Goal: Task Accomplishment & Management: Manage account settings

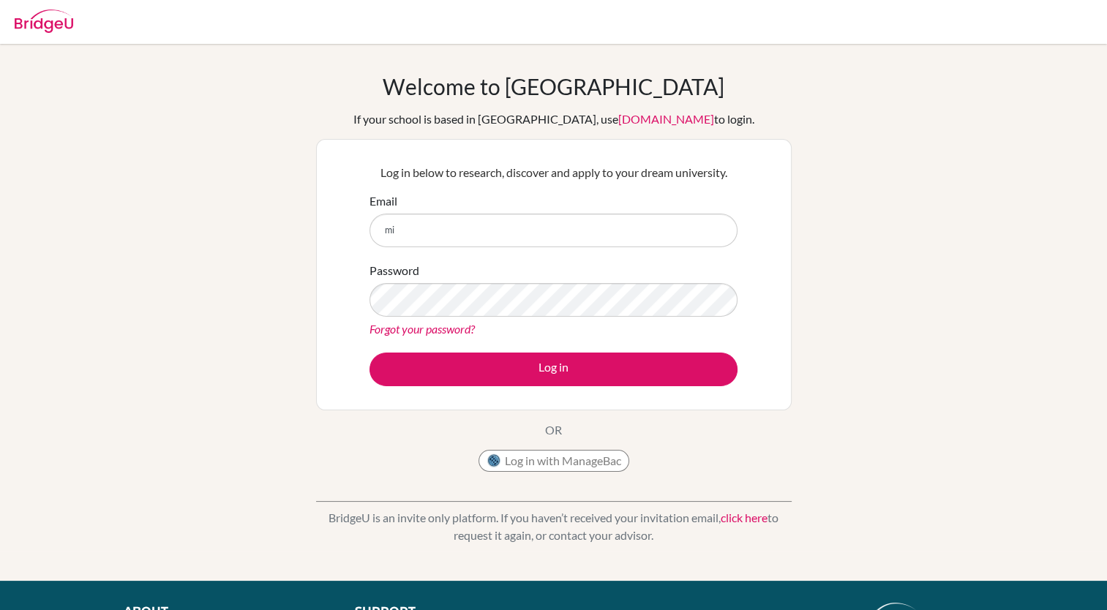
type input "mao.m2028@asbsk.ac.th"
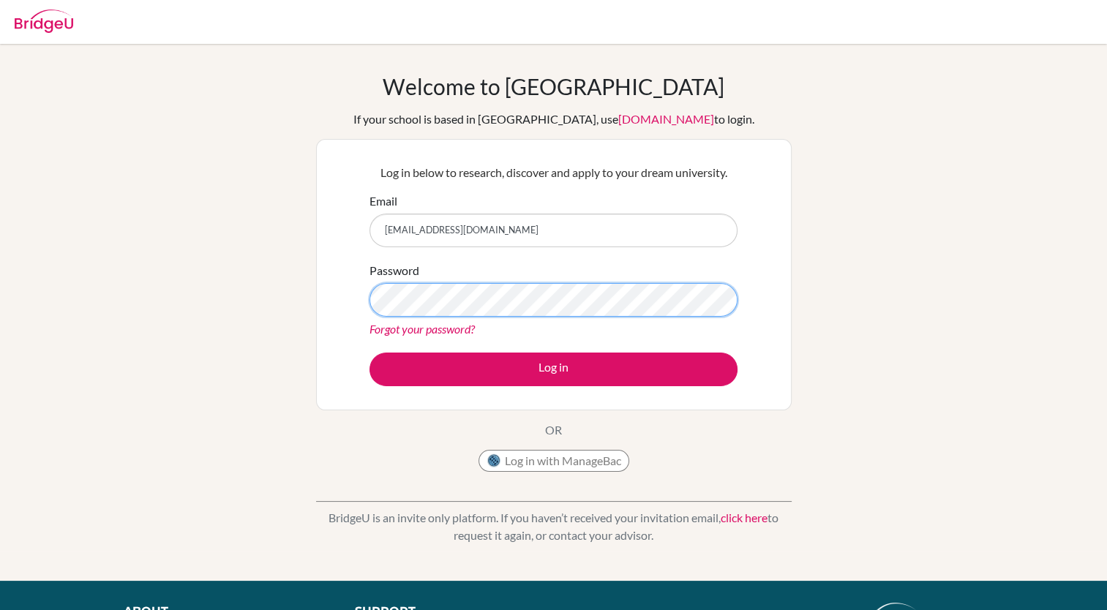
click at [369, 353] on button "Log in" at bounding box center [553, 370] width 368 height 34
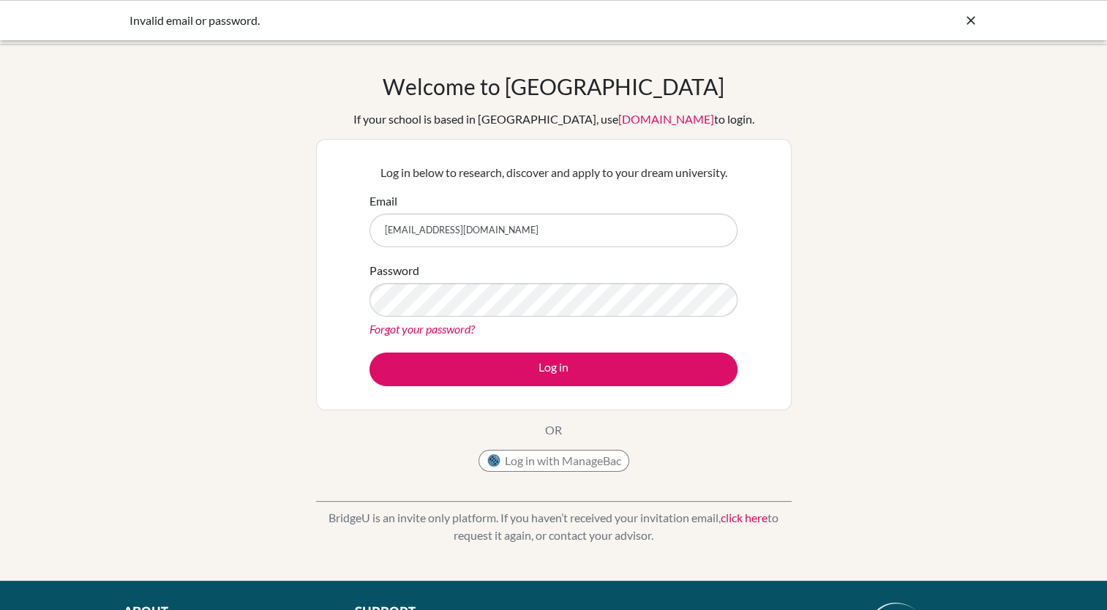
click at [971, 18] on icon at bounding box center [970, 20] width 15 height 15
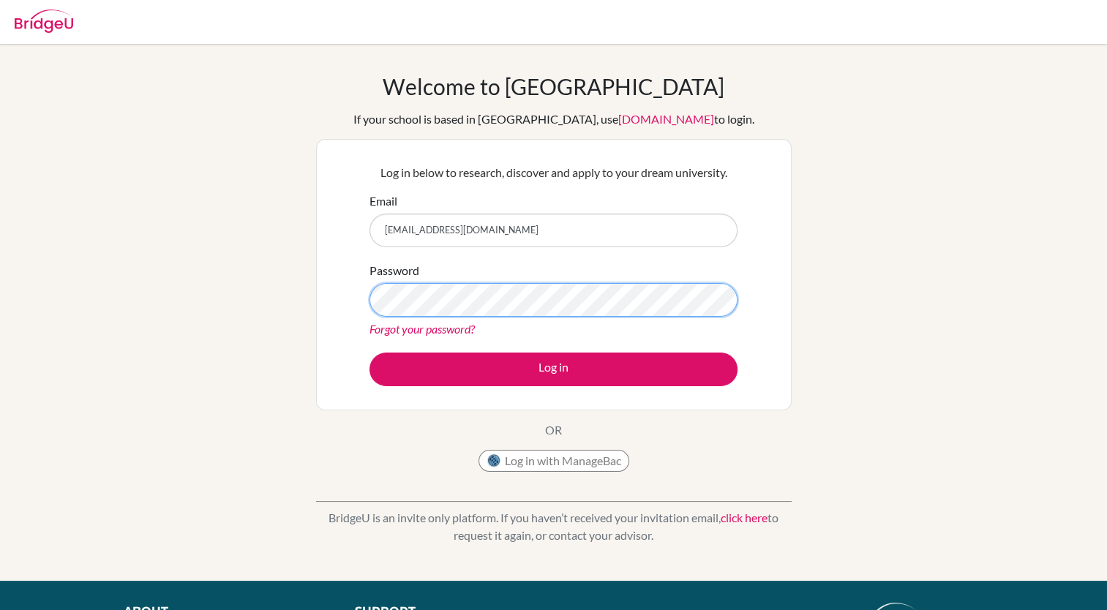
click at [369, 353] on button "Log in" at bounding box center [553, 370] width 368 height 34
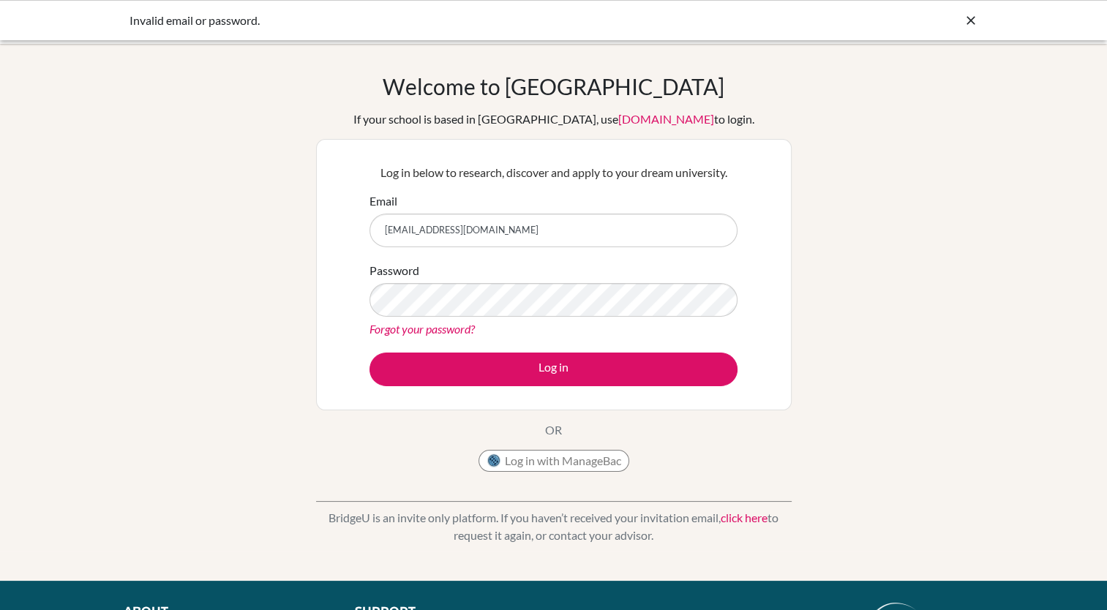
click at [972, 15] on icon at bounding box center [970, 20] width 15 height 15
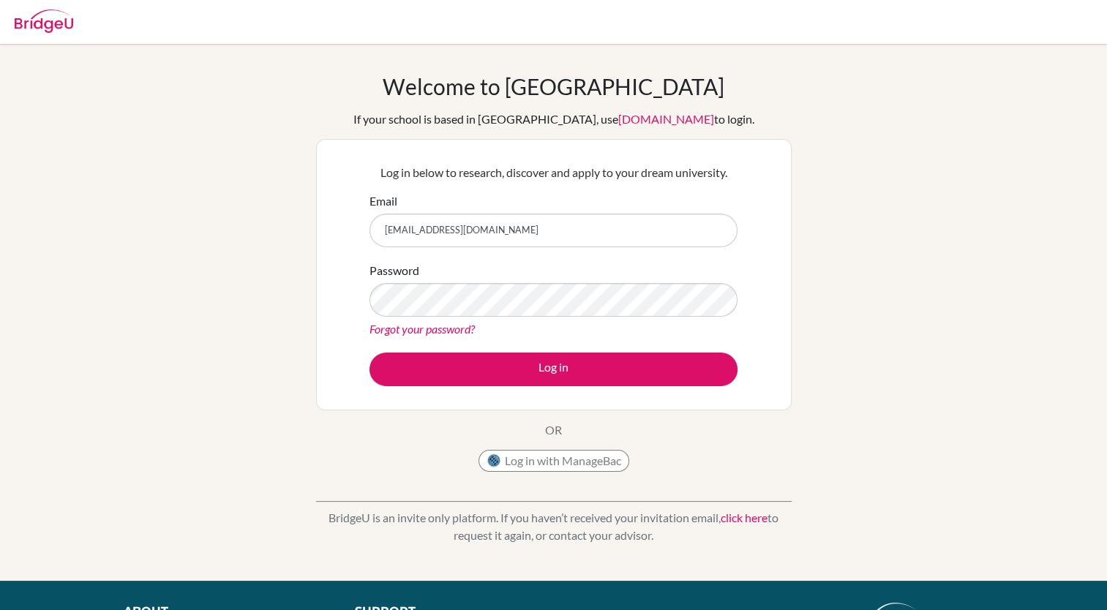
click at [425, 328] on link "Forgot your password?" at bounding box center [421, 329] width 105 height 14
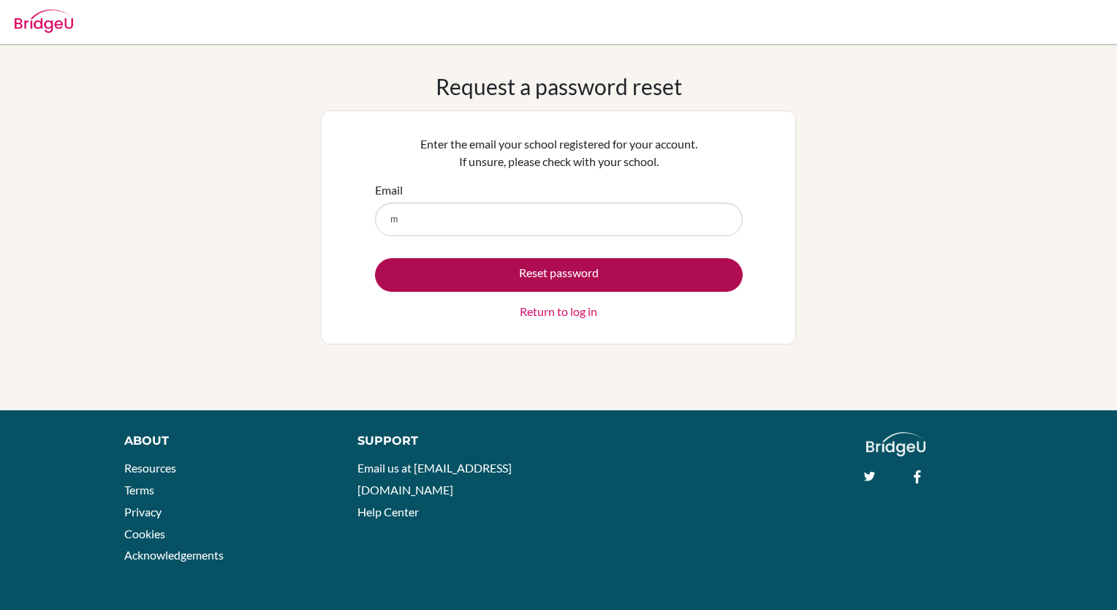
type input "[EMAIL_ADDRESS][DOMAIN_NAME]"
click at [507, 276] on button "Reset password" at bounding box center [559, 275] width 368 height 34
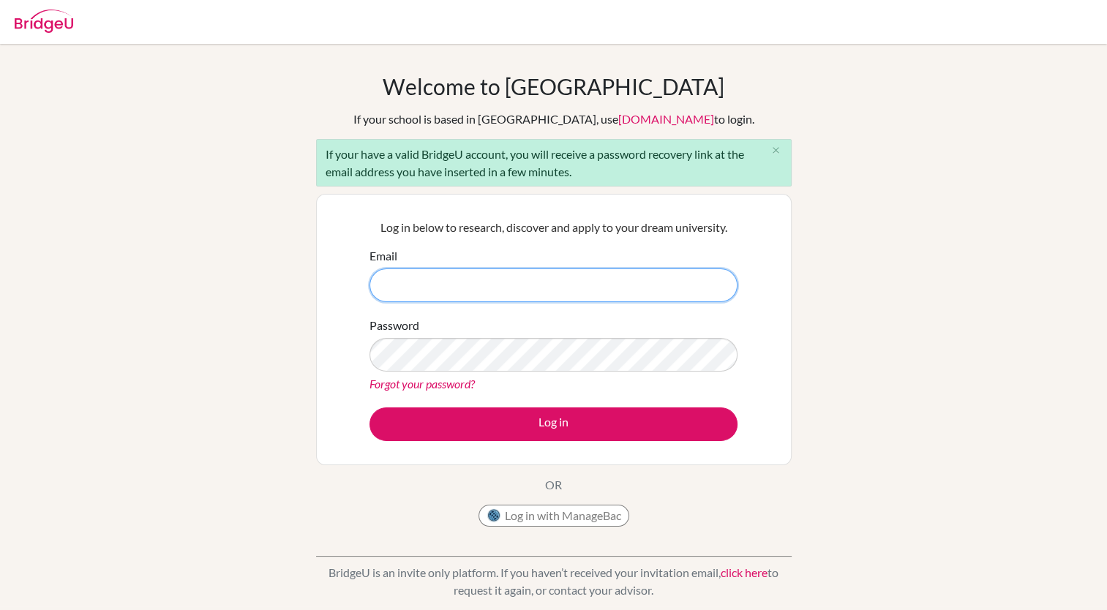
click at [454, 287] on input "Email" at bounding box center [553, 285] width 368 height 34
type input "maomao20102028@gmail.com"
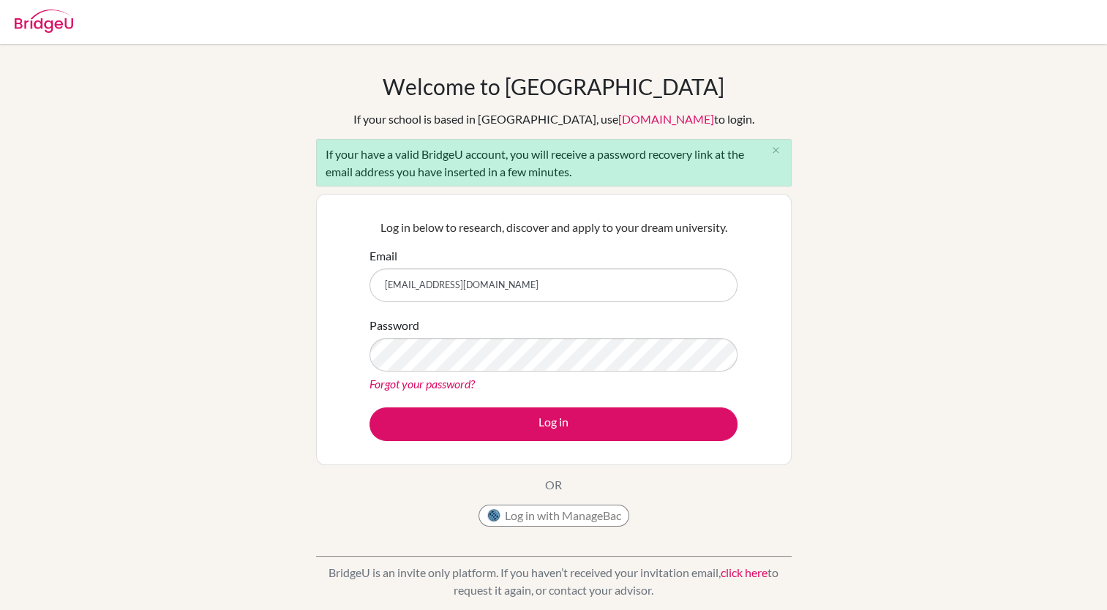
click at [459, 382] on link "Forgot your password?" at bounding box center [421, 384] width 105 height 14
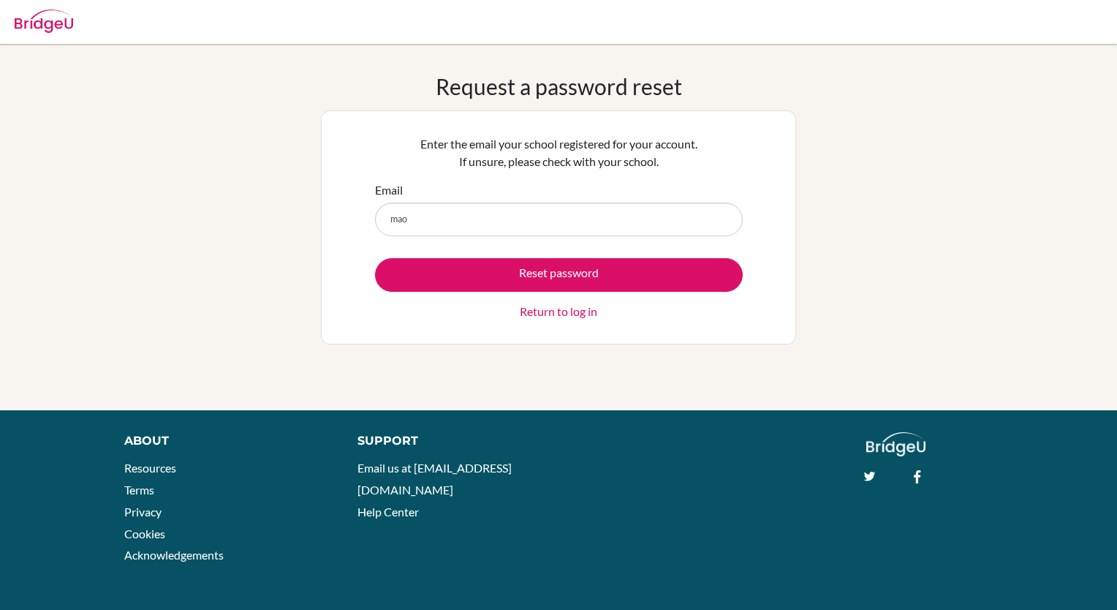
type input "[EMAIL_ADDRESS][DOMAIN_NAME]"
click at [375, 258] on button "Reset password" at bounding box center [559, 275] width 368 height 34
